Goal: Information Seeking & Learning: Check status

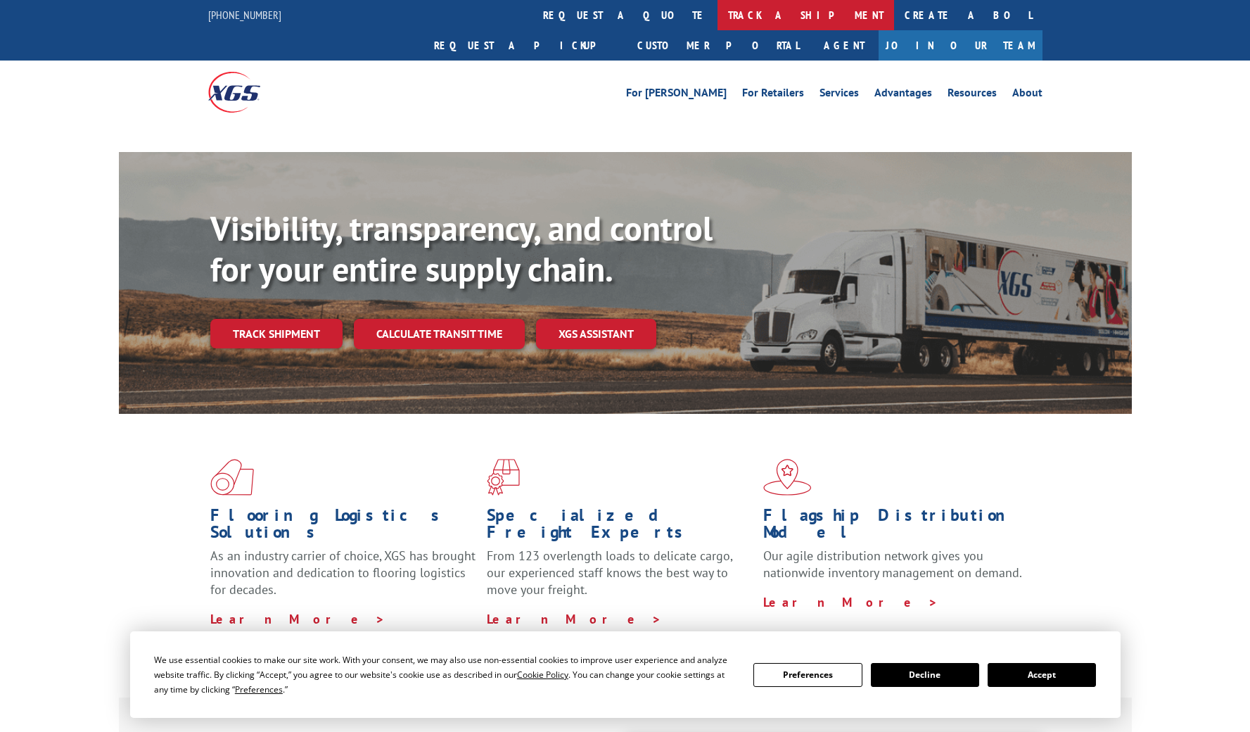
click at [718, 23] on link "track a shipment" at bounding box center [806, 15] width 177 height 30
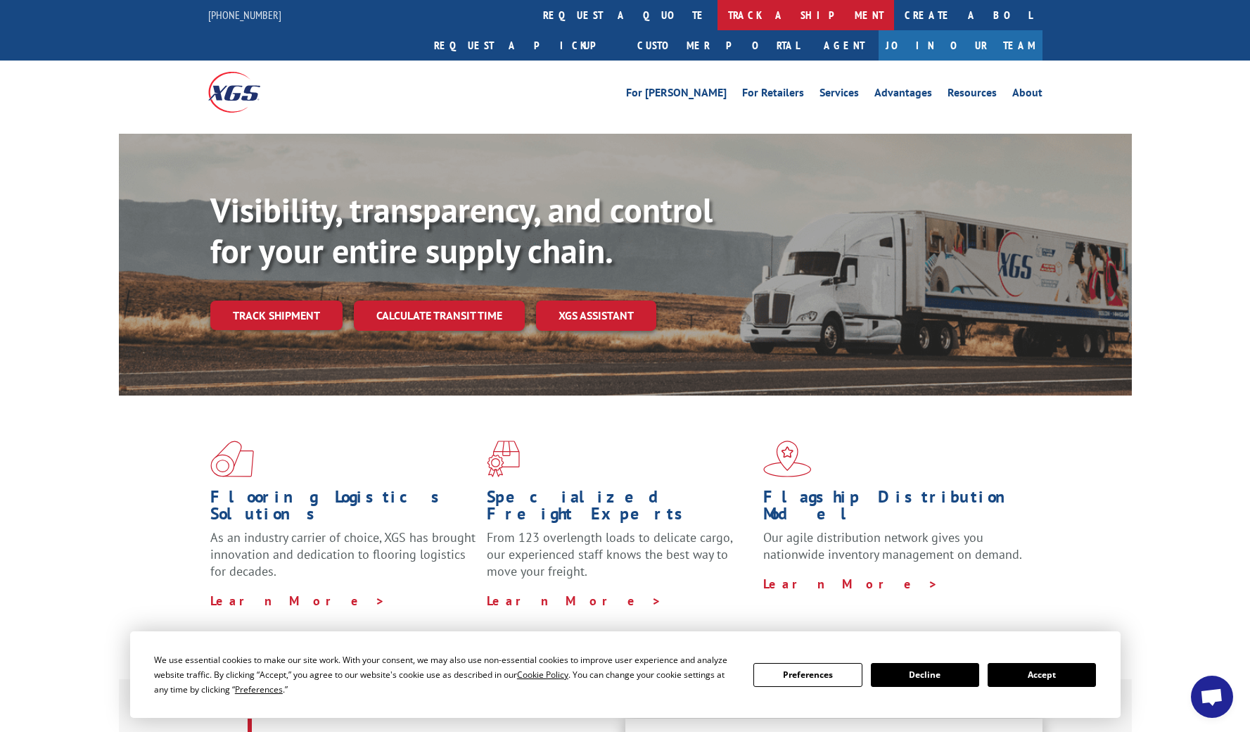
click at [718, 18] on link "track a shipment" at bounding box center [806, 15] width 177 height 30
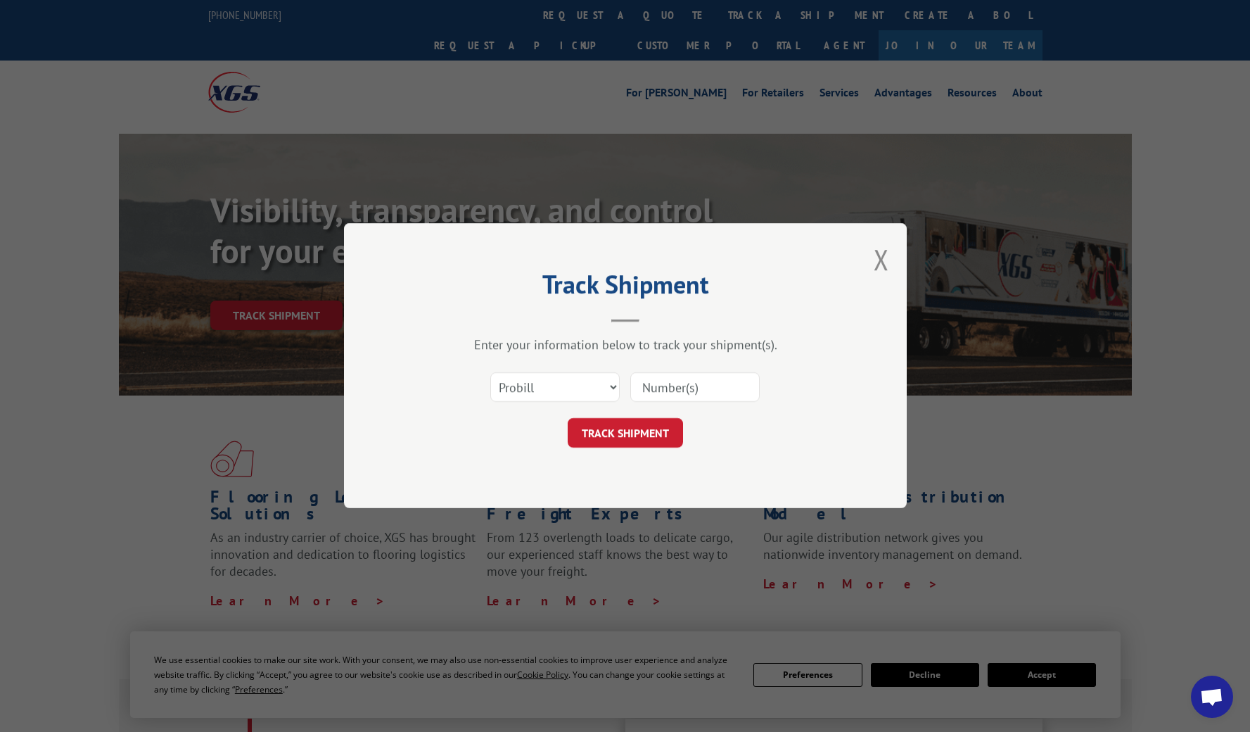
click at [648, 395] on input at bounding box center [694, 388] width 129 height 30
paste input "[STREET_ADDRESS][PERSON_NAME]"
type input "[STREET_ADDRESS][PERSON_NAME]"
drag, startPoint x: 751, startPoint y: 388, endPoint x: 564, endPoint y: 380, distance: 187.3
click at [564, 380] on div "Select category... Probill BOL PO [STREET_ADDRESS][PERSON_NAME]" at bounding box center [625, 387] width 422 height 46
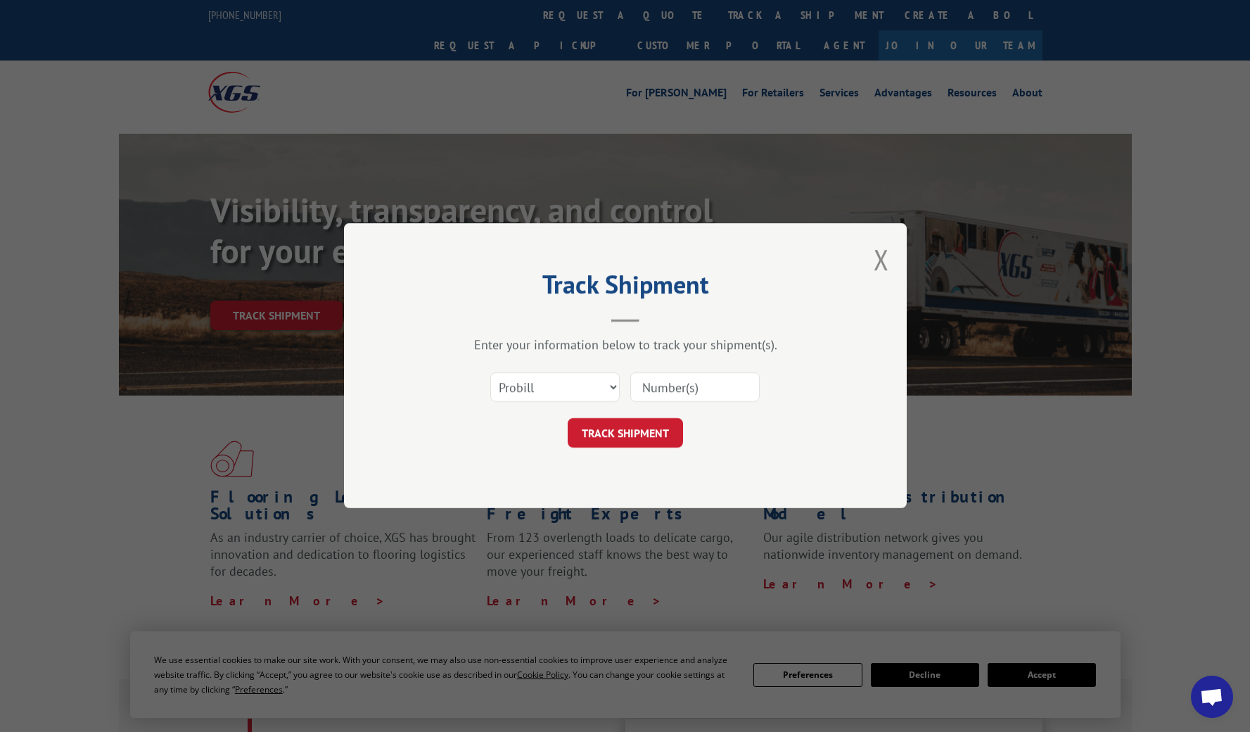
type input "√"
paste input "17496867"
type input "17496867"
click at [623, 438] on button "TRACK SHIPMENT" at bounding box center [625, 434] width 115 height 30
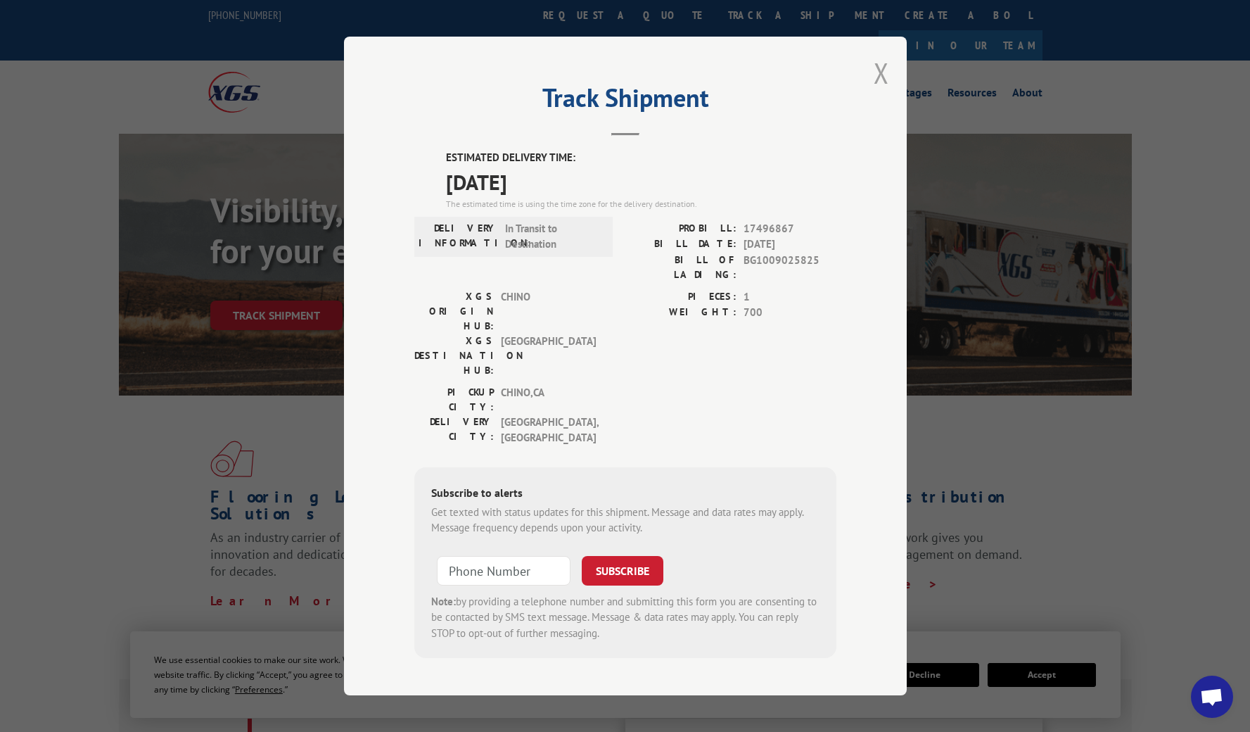
click at [879, 91] on button "Close modal" at bounding box center [881, 72] width 15 height 37
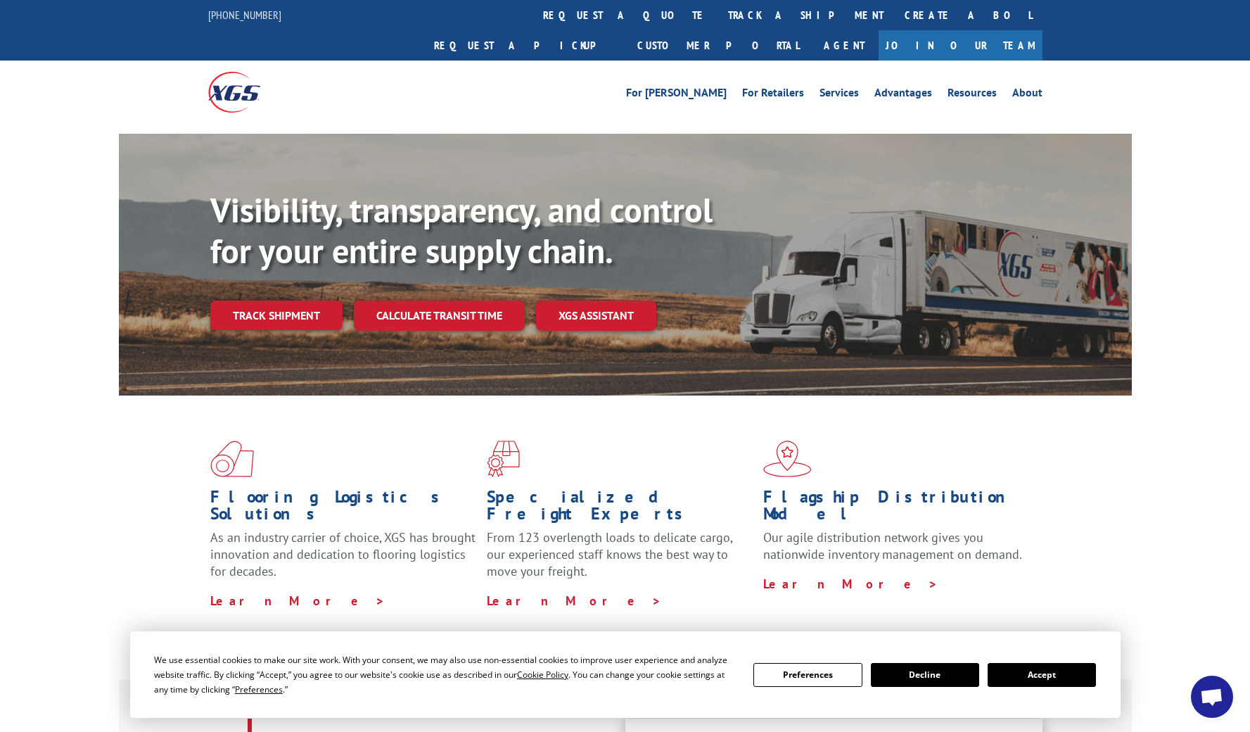
click at [1015, 672] on button "Accept" at bounding box center [1042, 675] width 108 height 24
